Goal: Transaction & Acquisition: Purchase product/service

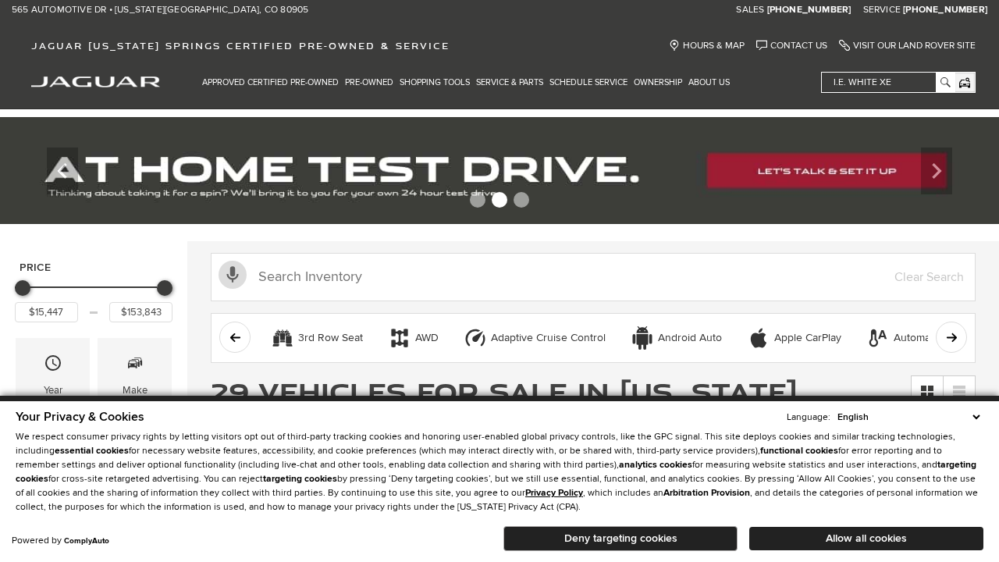
scroll to position [780, 0]
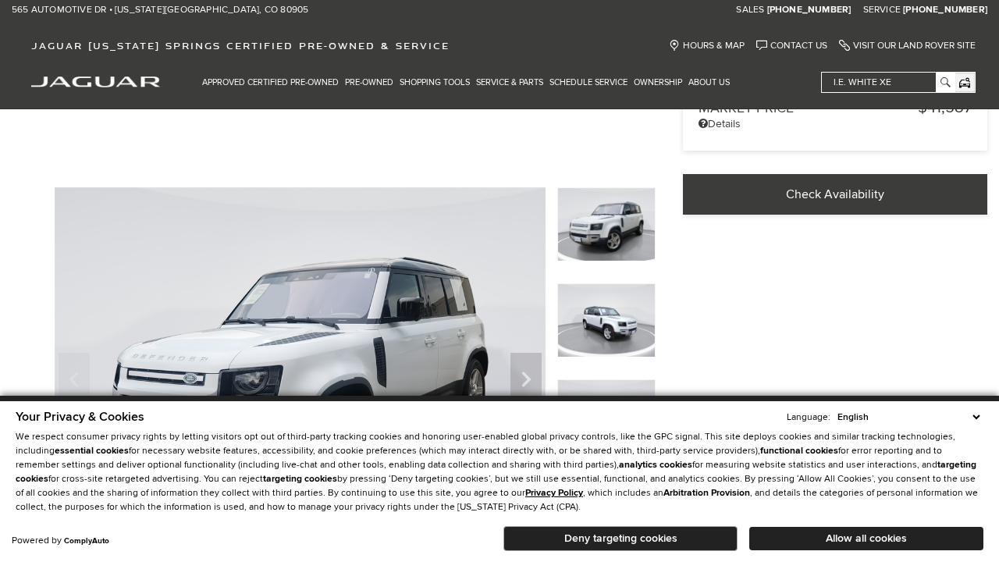
scroll to position [499, 0]
